Goal: Information Seeking & Learning: Understand process/instructions

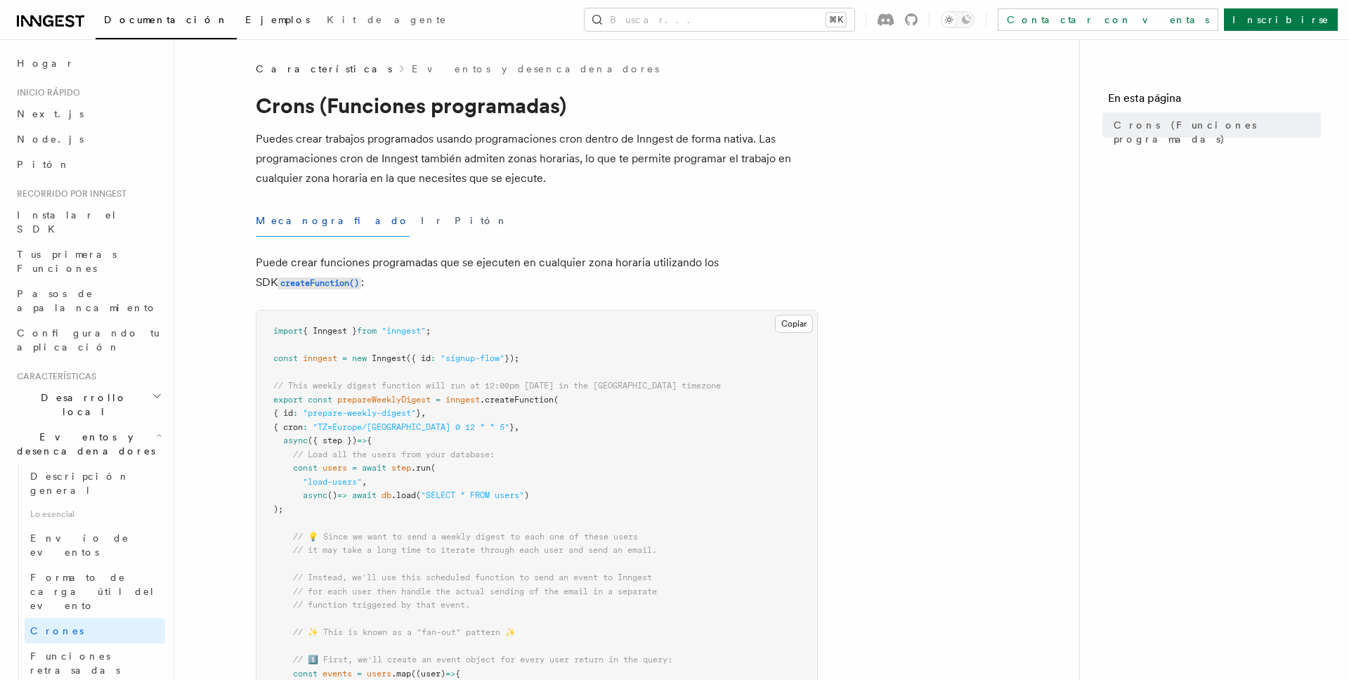
click at [245, 24] on font "Ejemplos" at bounding box center [277, 19] width 65 height 11
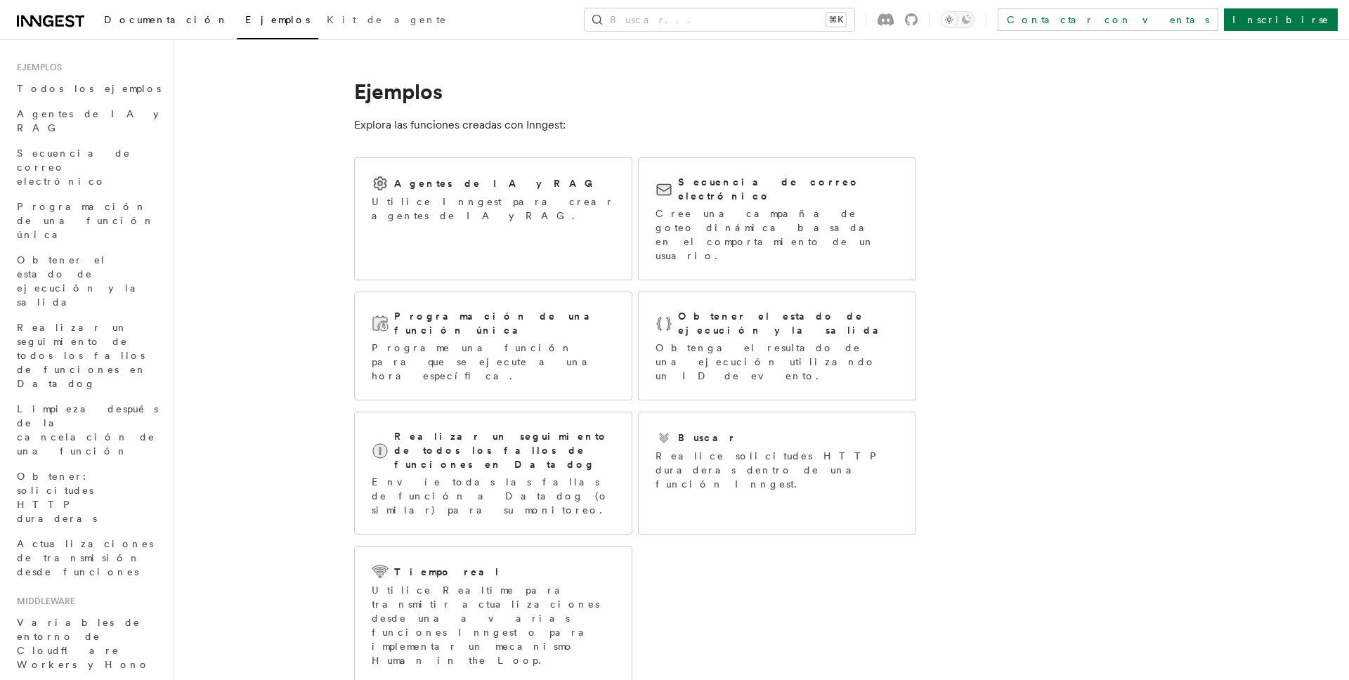
click at [171, 21] on font "Documentación" at bounding box center [166, 19] width 124 height 11
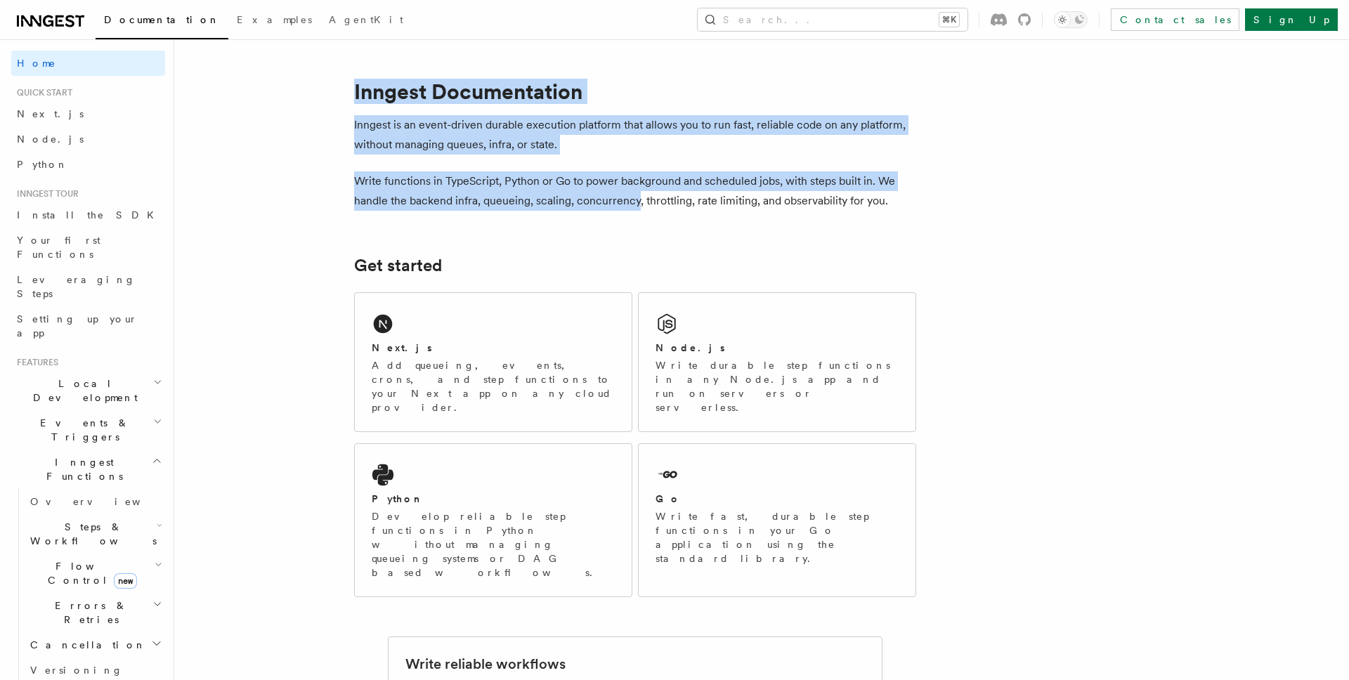
drag, startPoint x: 353, startPoint y: 92, endPoint x: 636, endPoint y: 194, distance: 300.9
click at [636, 194] on p "Write functions in TypeScript, Python or Go to power background and scheduled j…" at bounding box center [635, 190] width 562 height 39
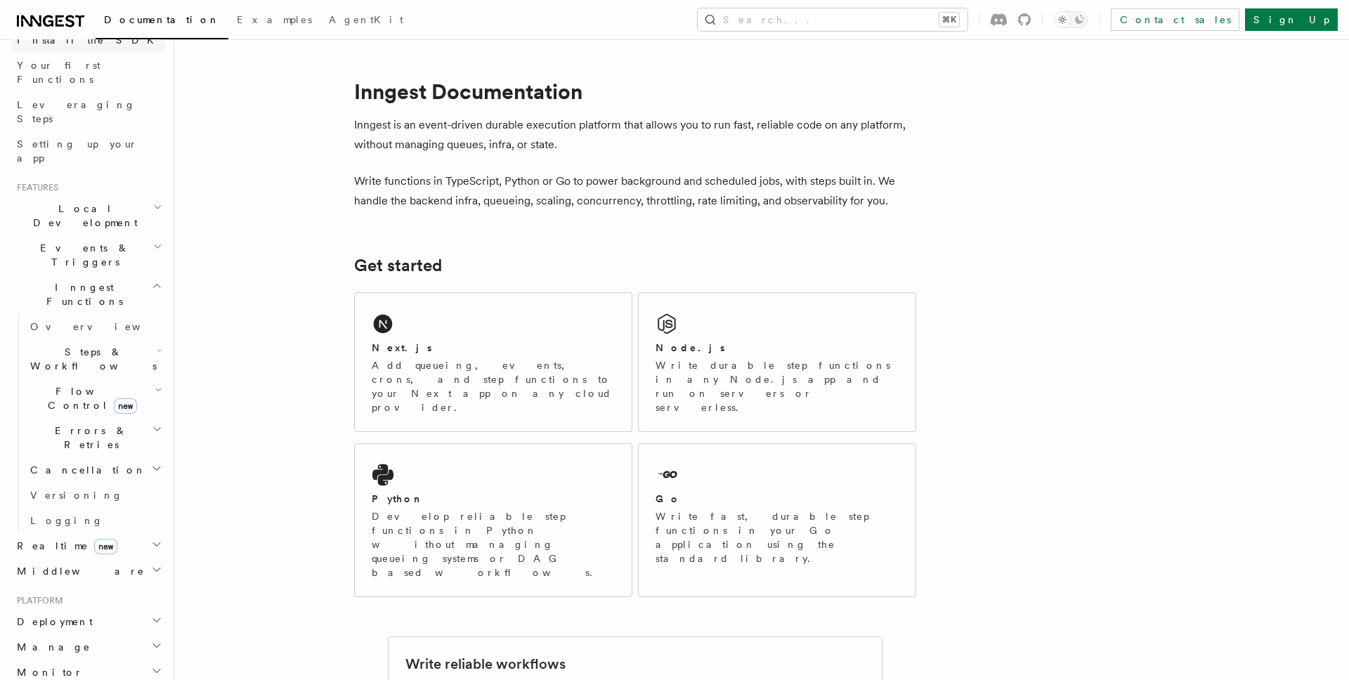
scroll to position [176, 0]
click at [157, 344] on icon "button" at bounding box center [160, 349] width 6 height 11
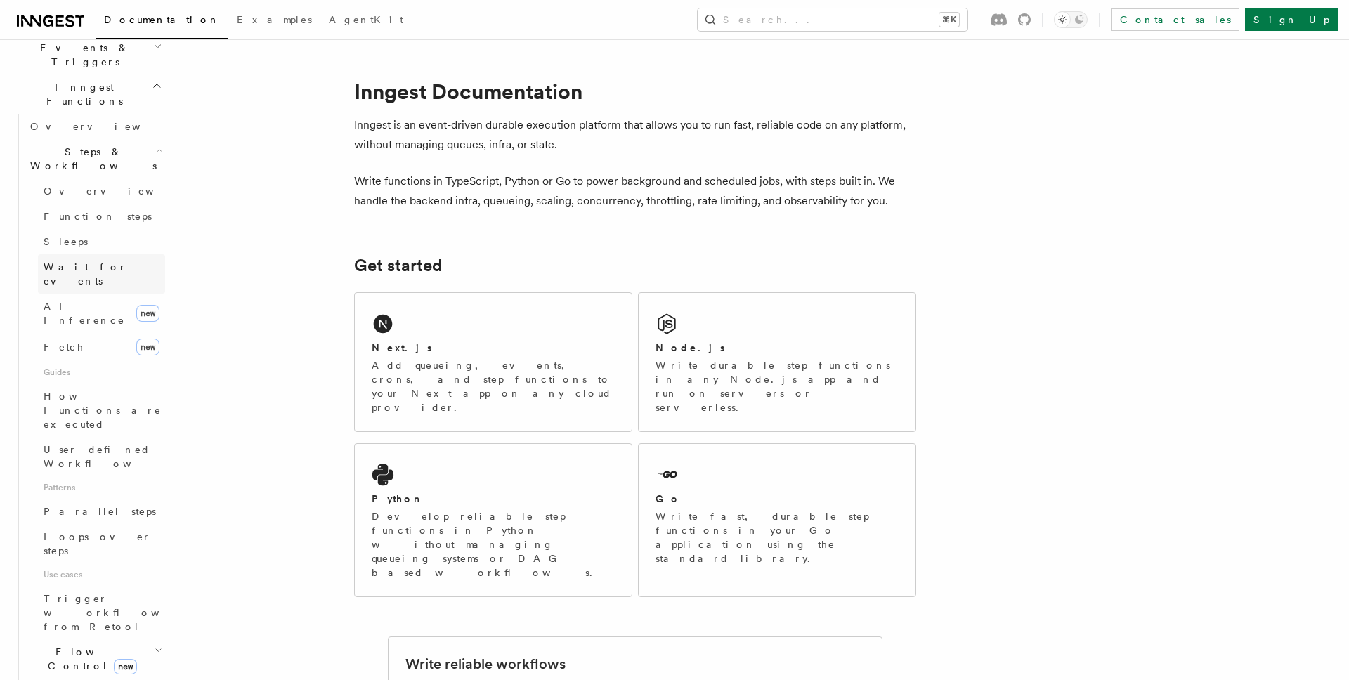
scroll to position [382, 0]
click at [155, 638] on icon "button" at bounding box center [159, 643] width 8 height 11
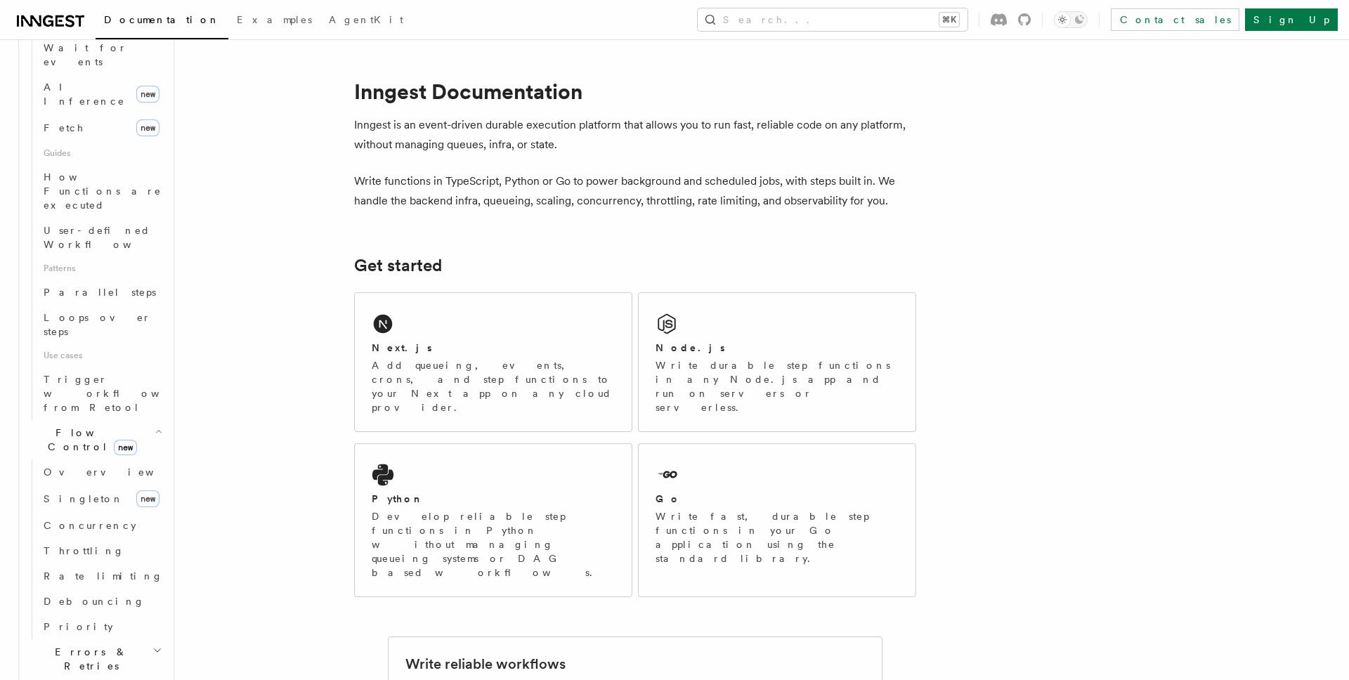
scroll to position [599, 0]
click at [152, 640] on icon "button" at bounding box center [157, 645] width 10 height 11
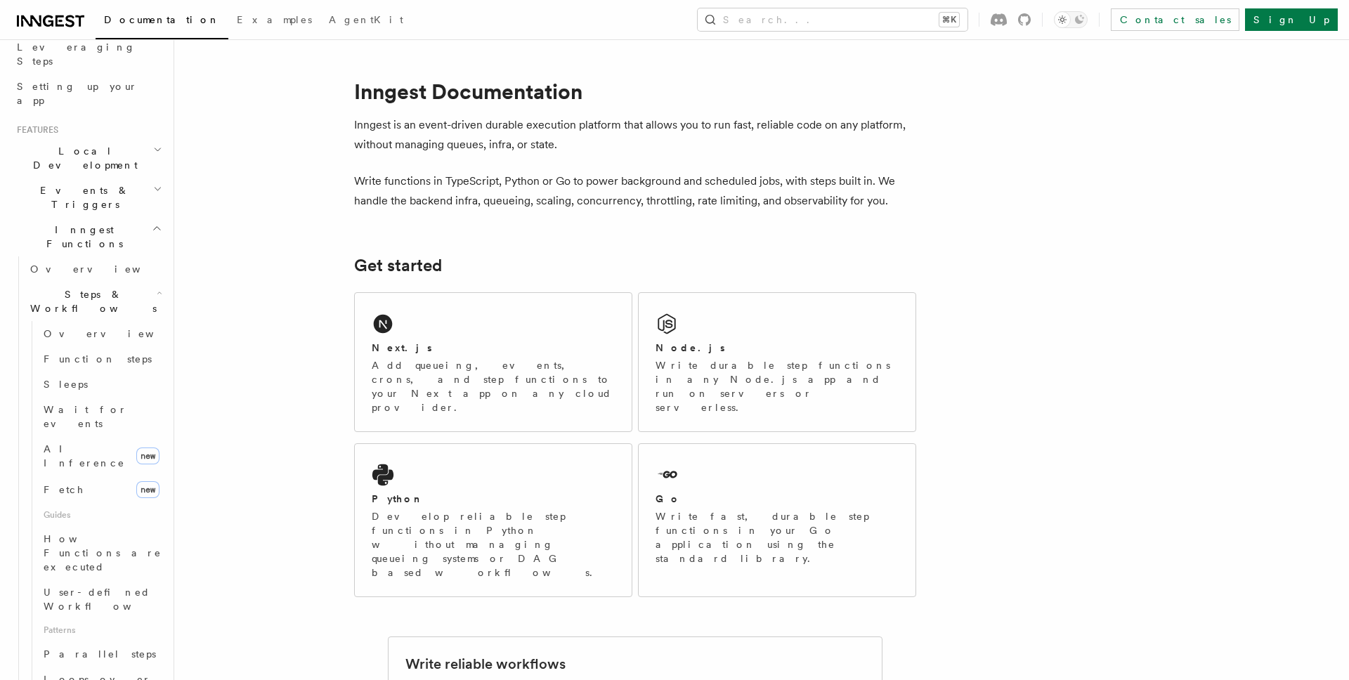
click at [144, 178] on h2 "Events & Triggers" at bounding box center [88, 197] width 154 height 39
click at [58, 344] on link "Crons" at bounding box center [95, 356] width 140 height 25
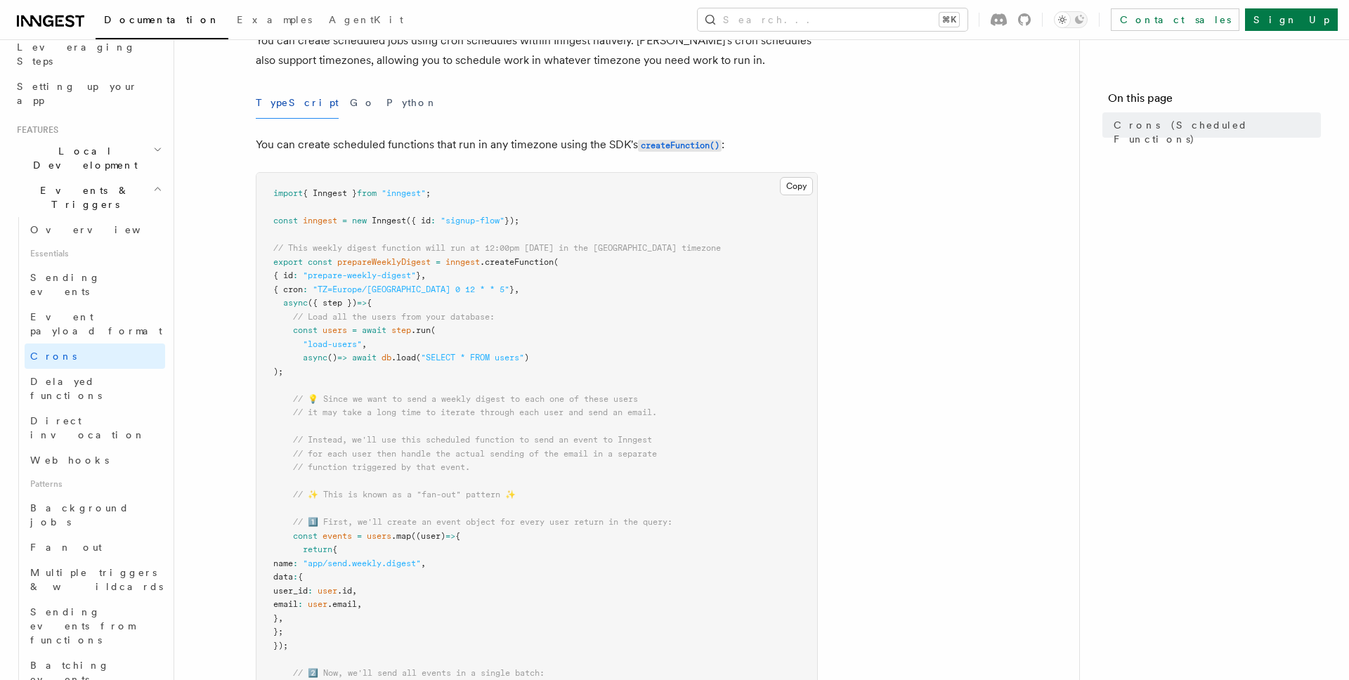
scroll to position [138, 0]
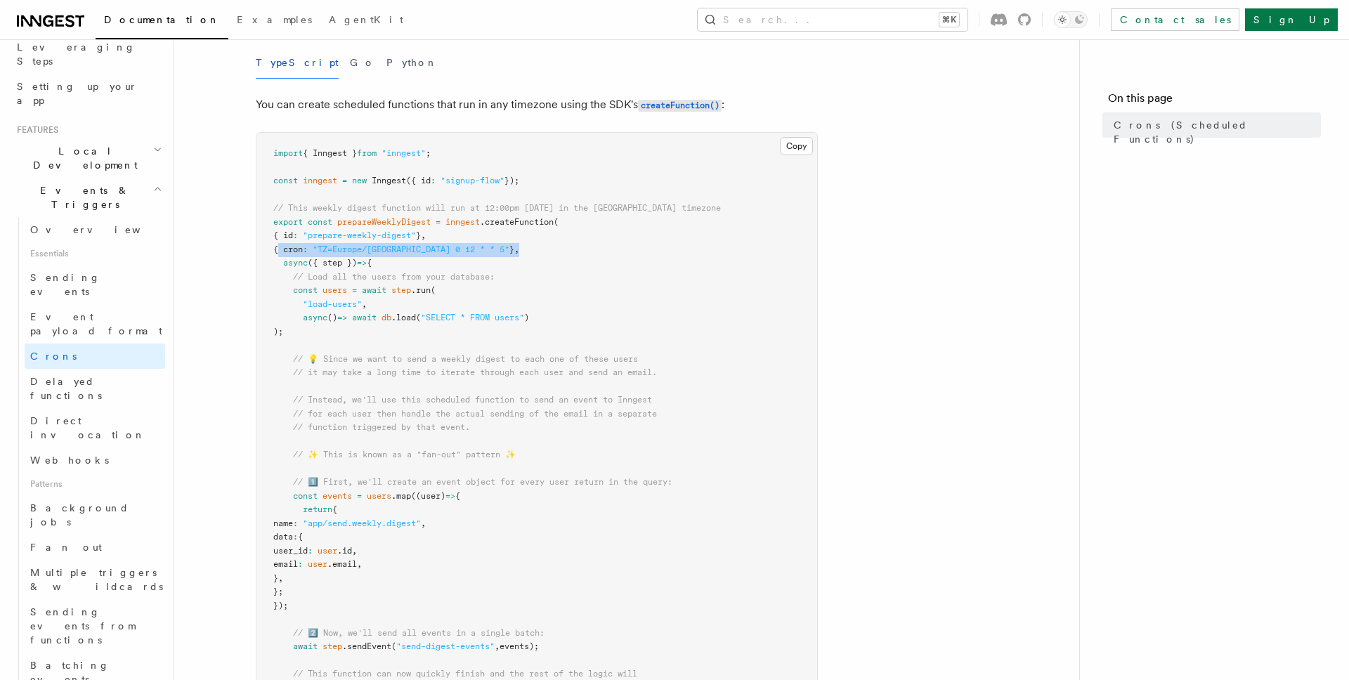
drag, startPoint x: 280, startPoint y: 247, endPoint x: 540, endPoint y: 245, distance: 260.6
click at [540, 247] on pre "import { Inngest } from "inngest" ; const inngest = new Inngest ({ id : "signup…" at bounding box center [536, 565] width 561 height 864
copy span "{ cron : "TZ=Europe/Paris 0 12 * * 5" } ,"
click at [560, 244] on pre "import { Inngest } from "inngest" ; const inngest = new Inngest ({ id : "signup…" at bounding box center [536, 565] width 561 height 864
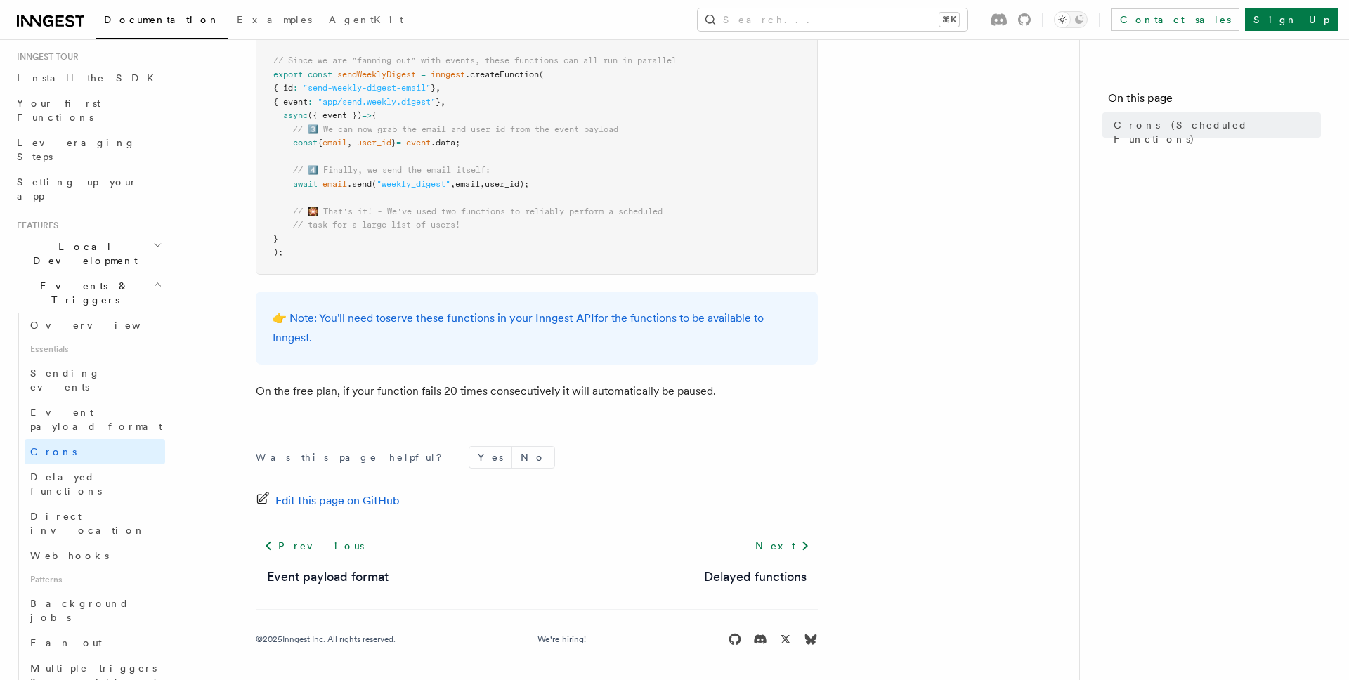
scroll to position [129, 0]
click at [70, 328] on span "Overview" at bounding box center [102, 333] width 145 height 11
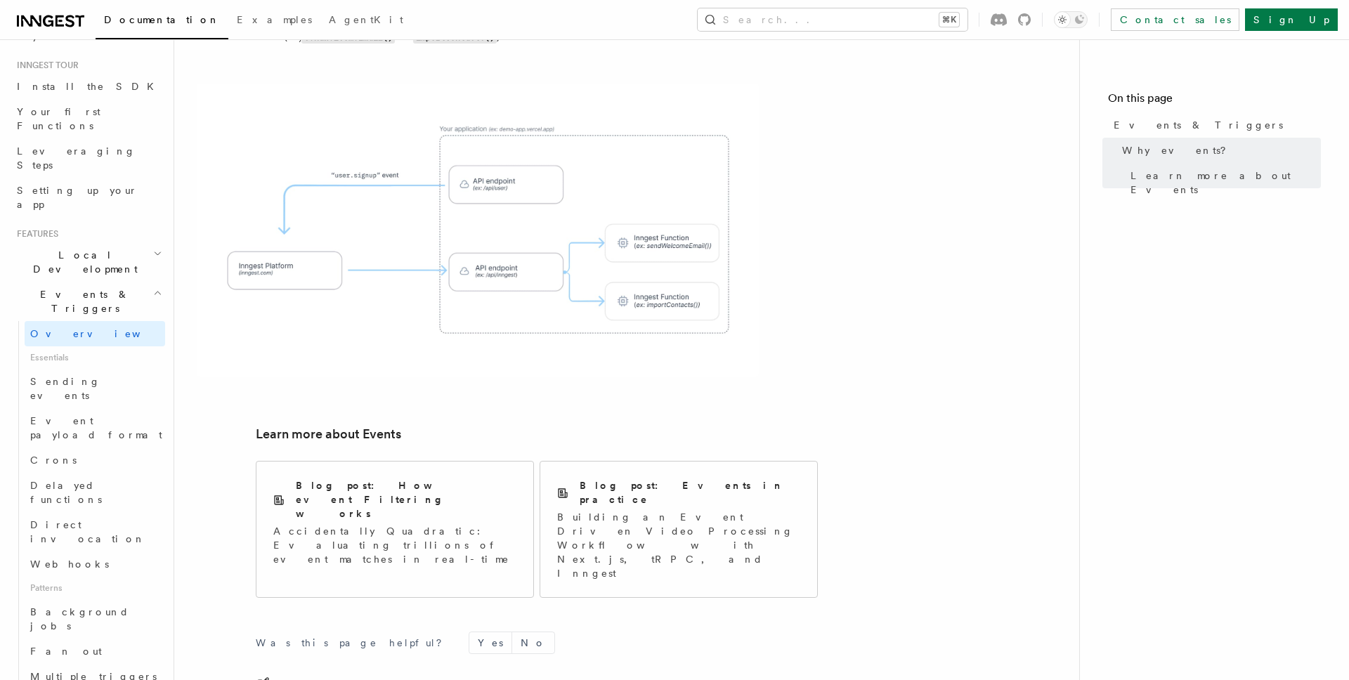
scroll to position [831, 0]
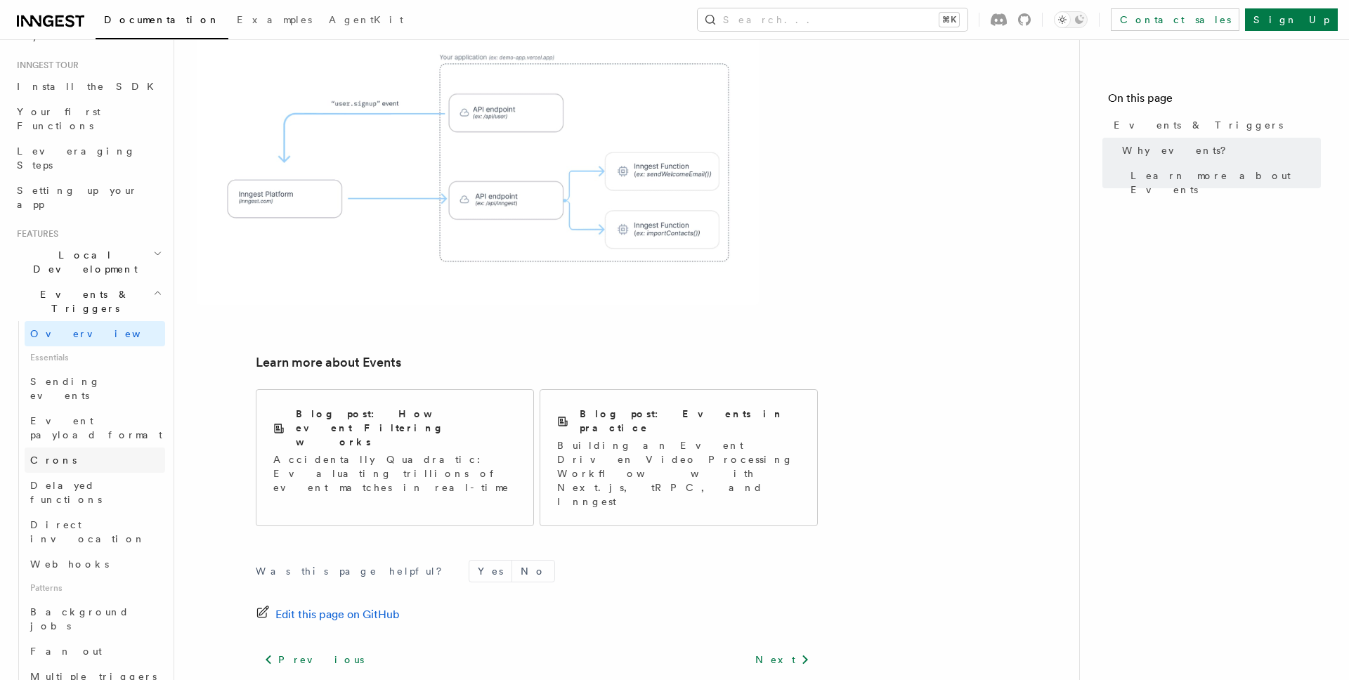
click at [82, 447] on link "Crons" at bounding box center [95, 459] width 140 height 25
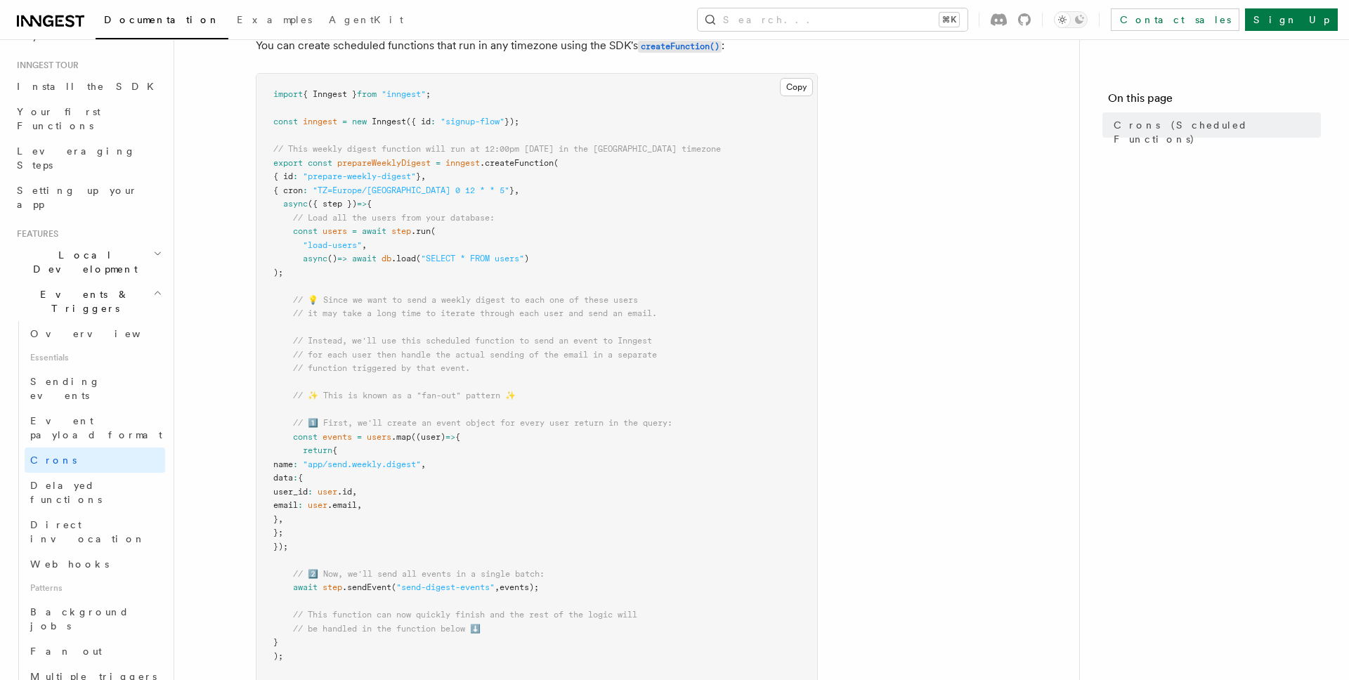
scroll to position [197, 0]
drag, startPoint x: 329, startPoint y: 186, endPoint x: 406, endPoint y: 188, distance: 77.3
click at [406, 188] on span ""TZ=Europe/[GEOGRAPHIC_DATA] 0 12 * * 5"" at bounding box center [411, 191] width 197 height 10
copy span "TZ=Europe/Paris"
click at [294, 193] on span "{ cron" at bounding box center [288, 191] width 30 height 10
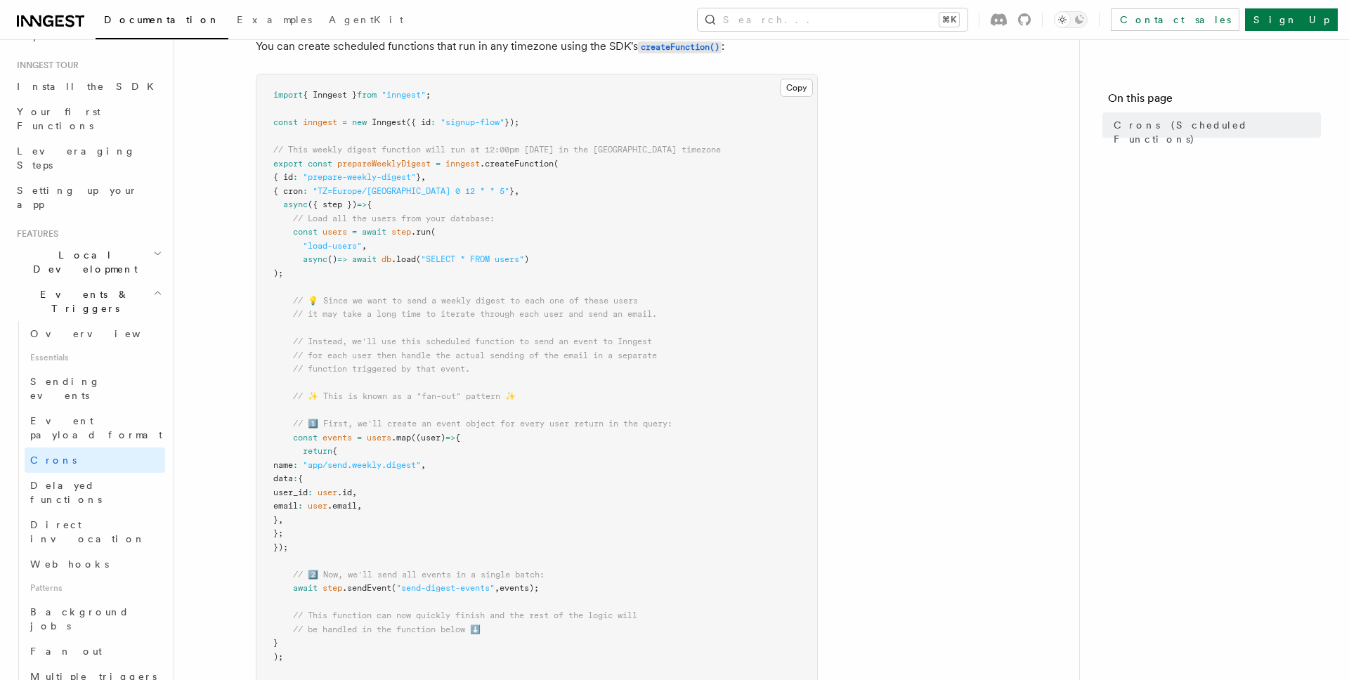
click at [587, 266] on pre "import { Inngest } from "inngest" ; const inngest = new Inngest ({ id : "signup…" at bounding box center [536, 506] width 561 height 864
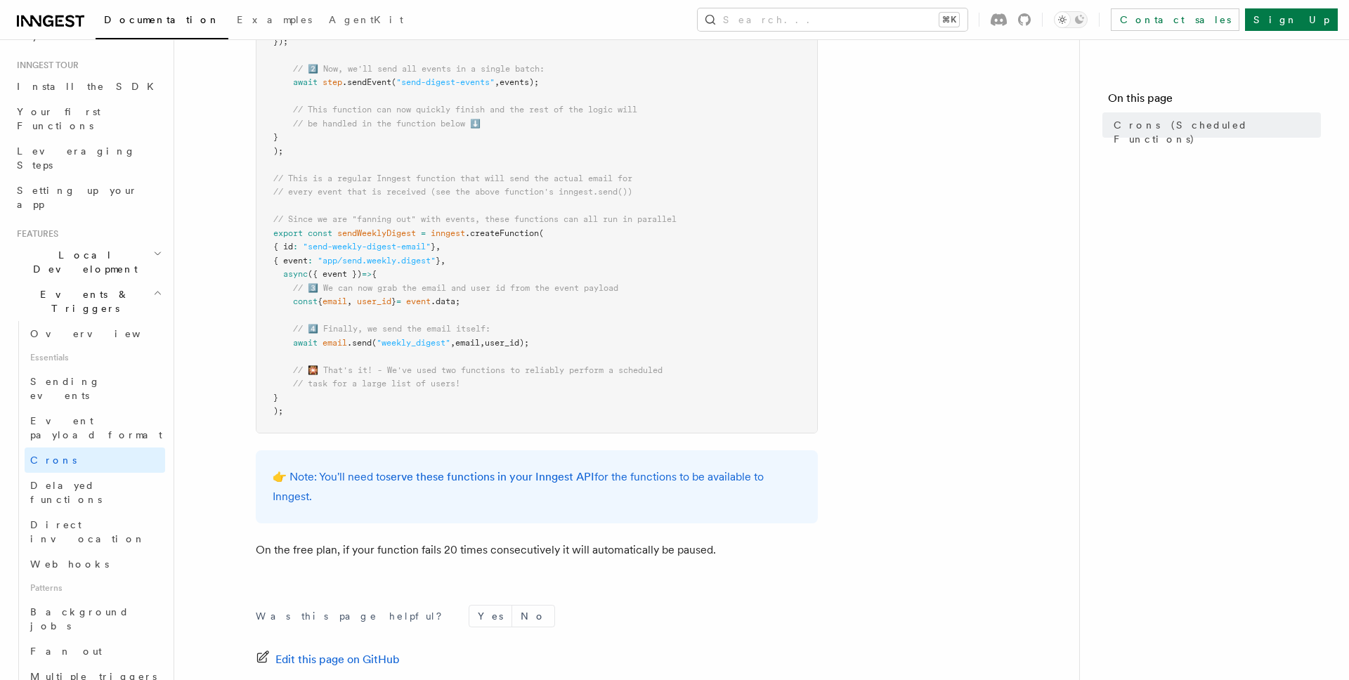
scroll to position [861, 0]
